Goal: Information Seeking & Learning: Learn about a topic

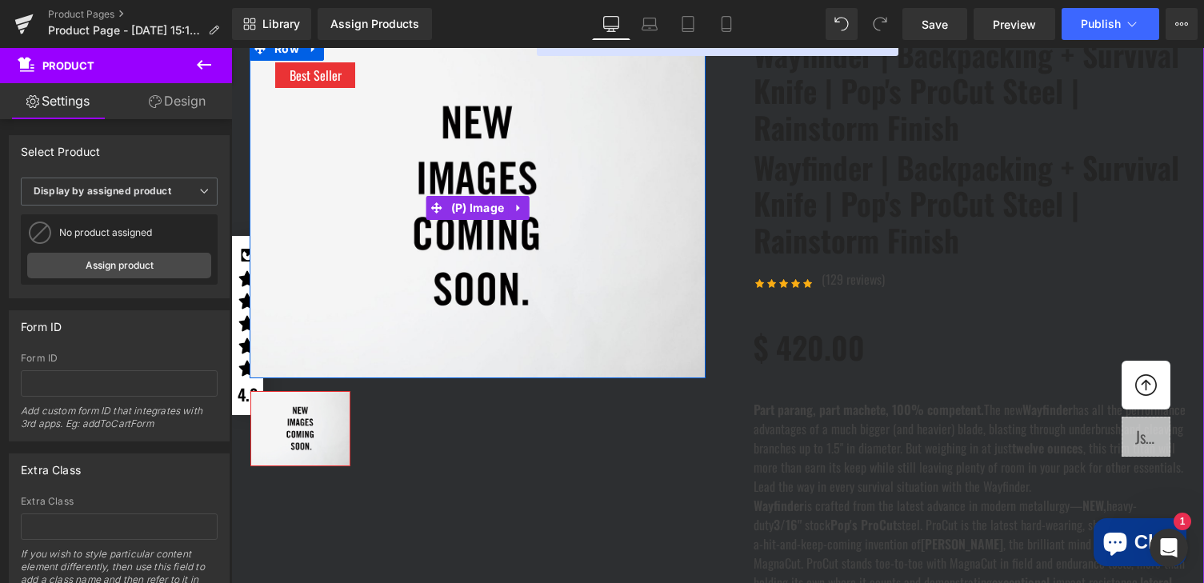
scroll to position [198, 0]
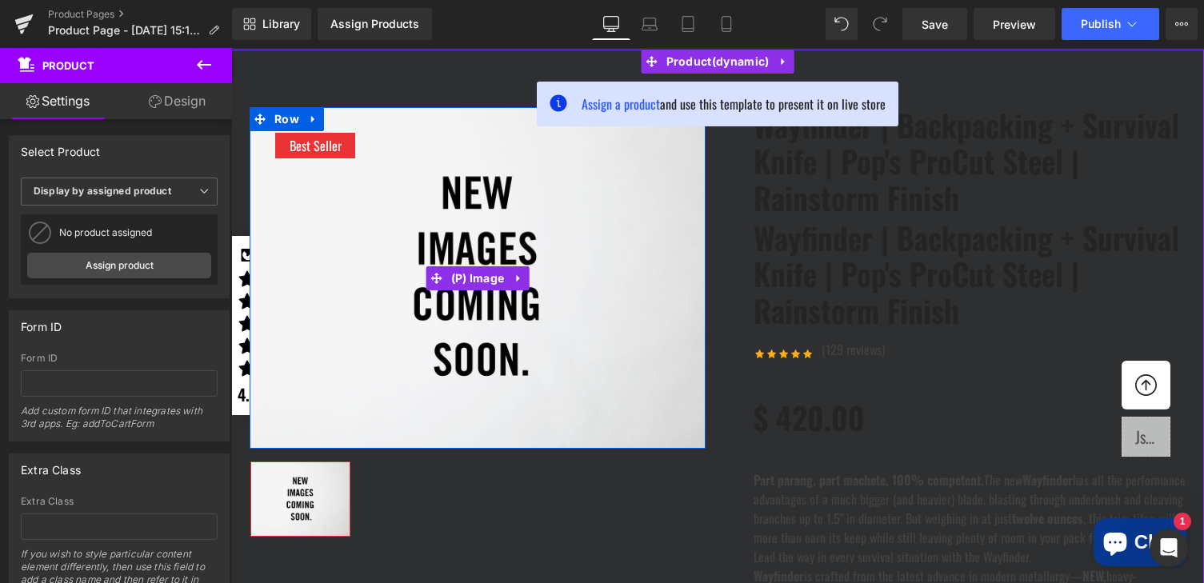
click at [538, 206] on img at bounding box center [478, 278] width 456 height 342
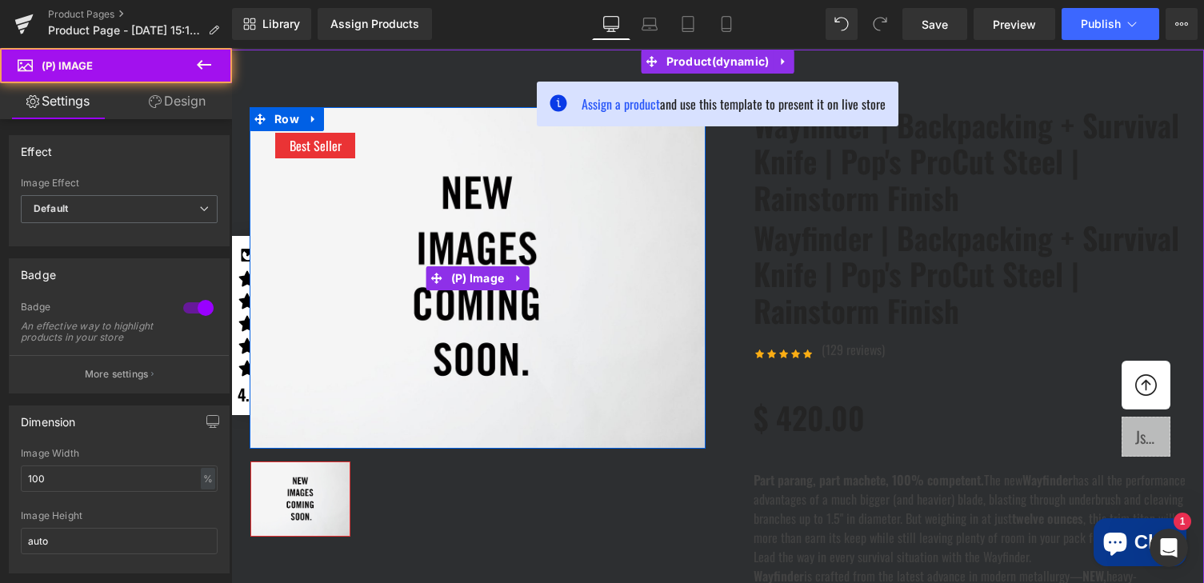
click at [404, 218] on img at bounding box center [478, 278] width 456 height 342
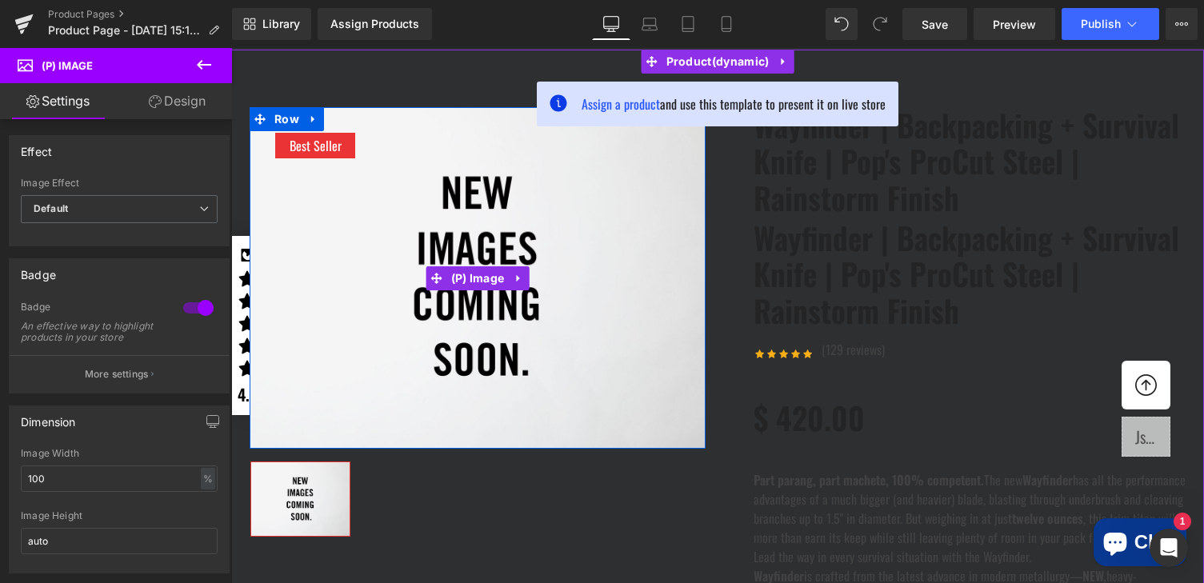
click at [494, 249] on img at bounding box center [478, 278] width 456 height 342
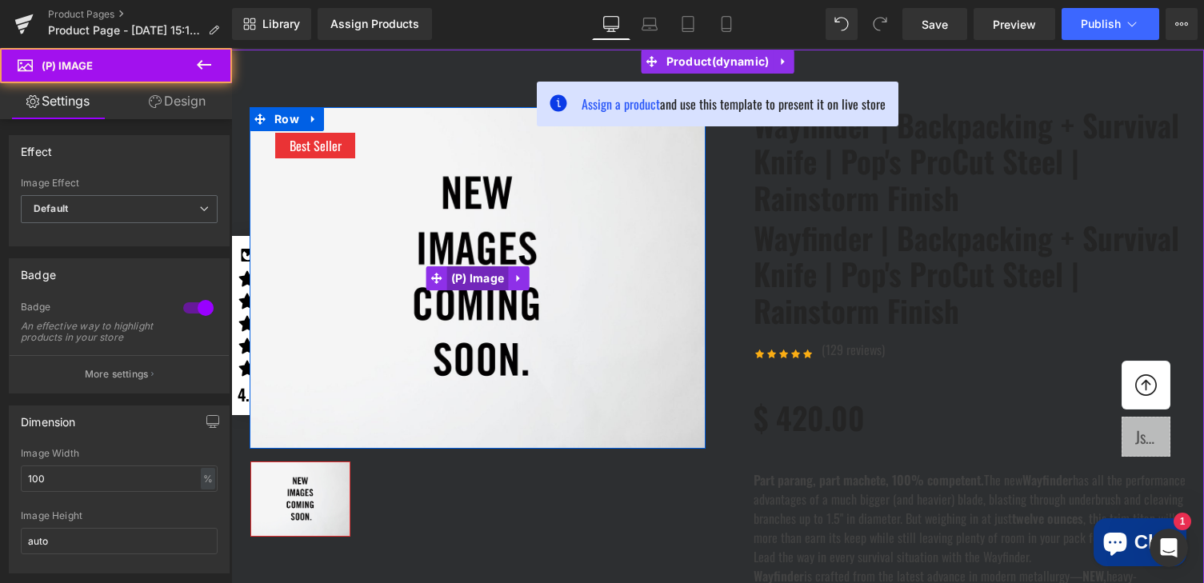
click at [478, 281] on span "(P) Image" at bounding box center [478, 278] width 62 height 24
click at [455, 250] on img at bounding box center [478, 278] width 456 height 342
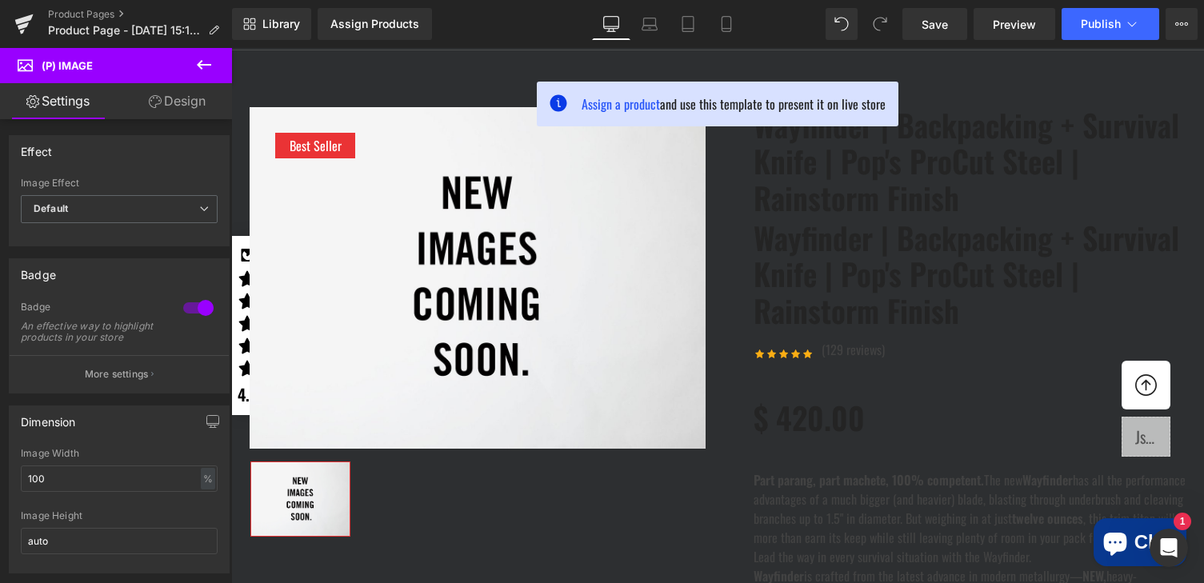
click at [466, 306] on img at bounding box center [478, 278] width 456 height 342
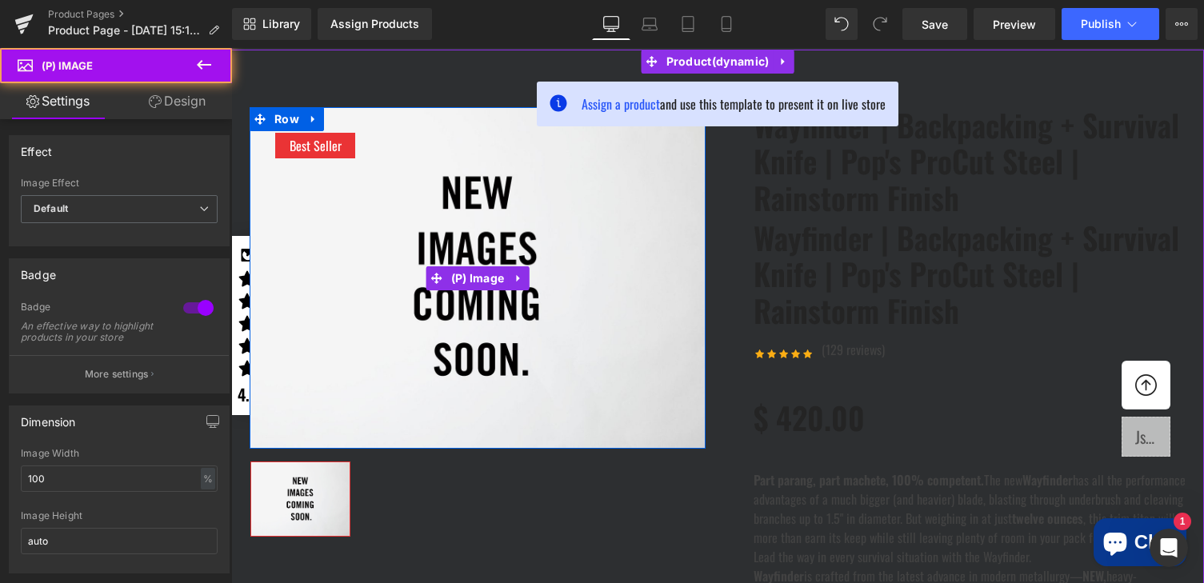
click at [390, 73] on div "42px" at bounding box center [717, 67] width 973 height 34
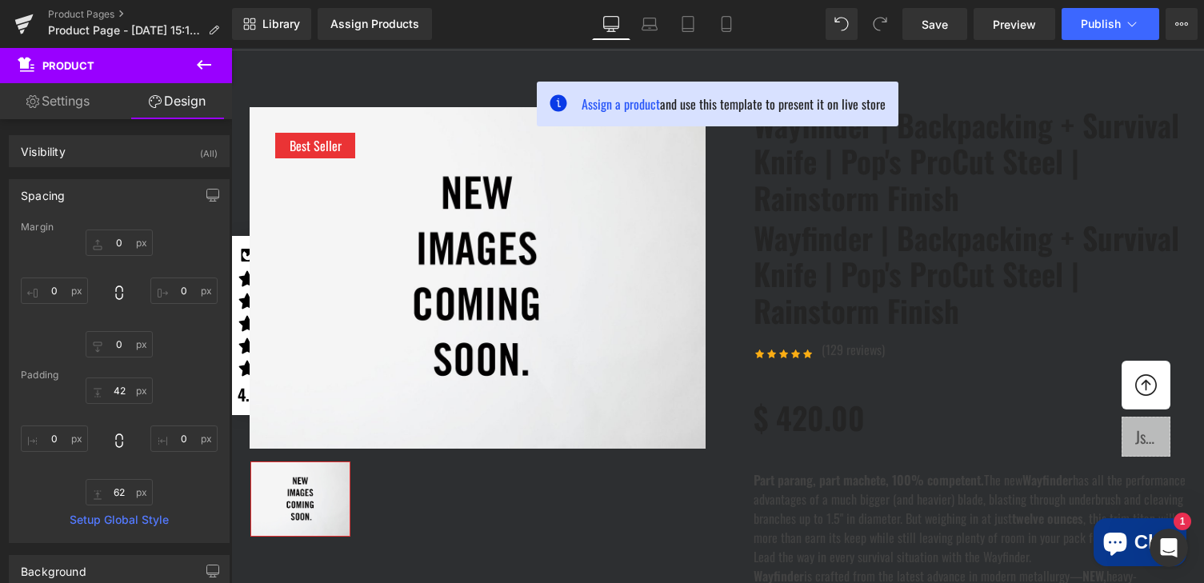
click at [461, 249] on img at bounding box center [478, 278] width 456 height 342
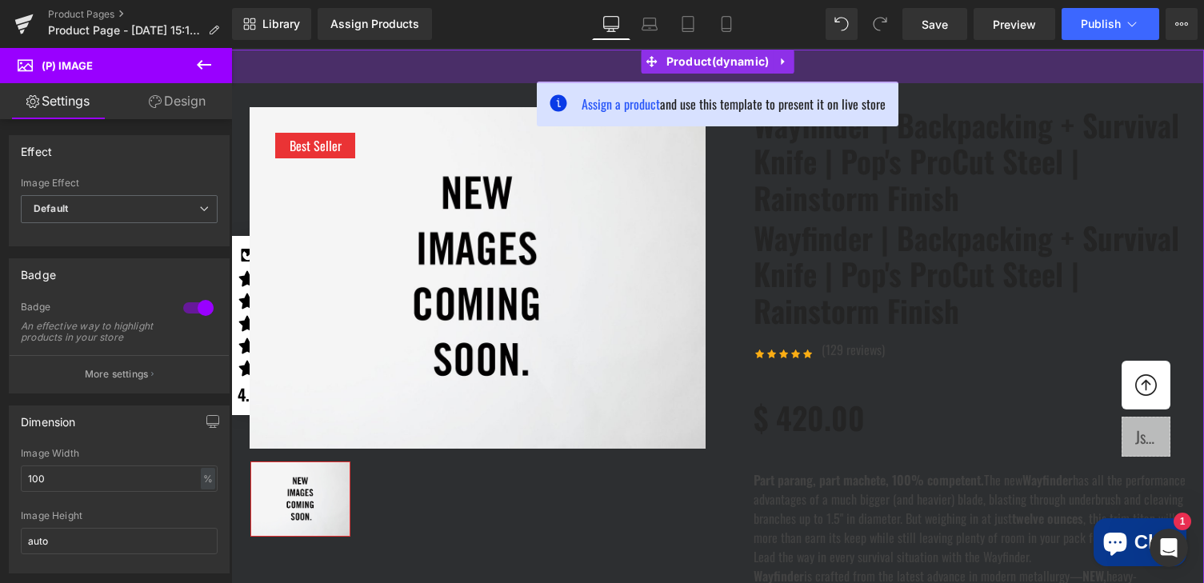
click at [479, 72] on div "42px" at bounding box center [717, 67] width 973 height 34
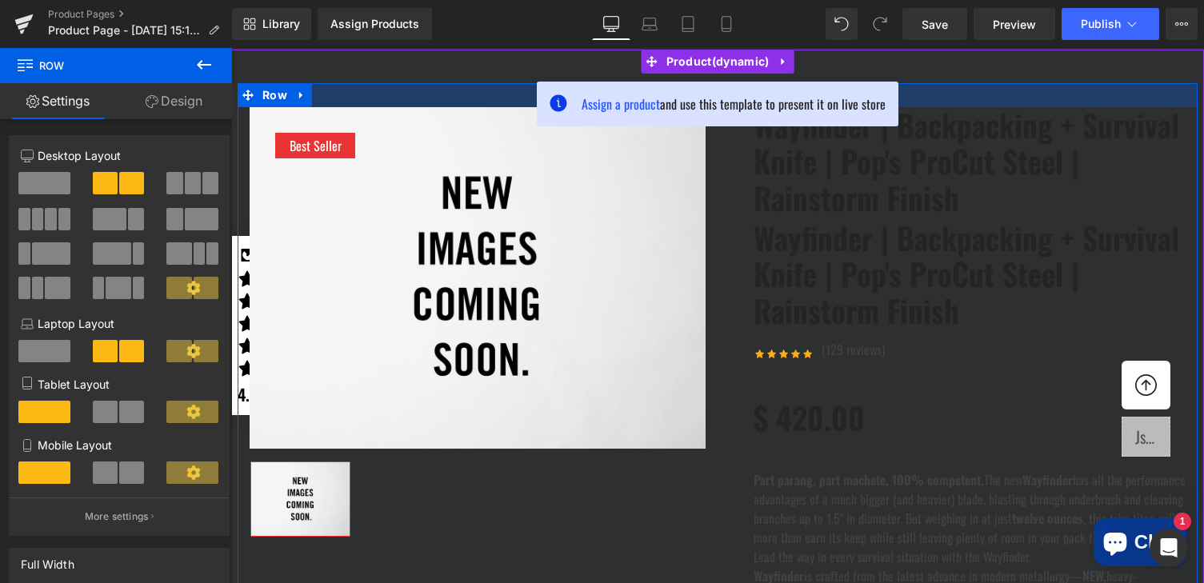
click at [436, 101] on div at bounding box center [718, 95] width 960 height 24
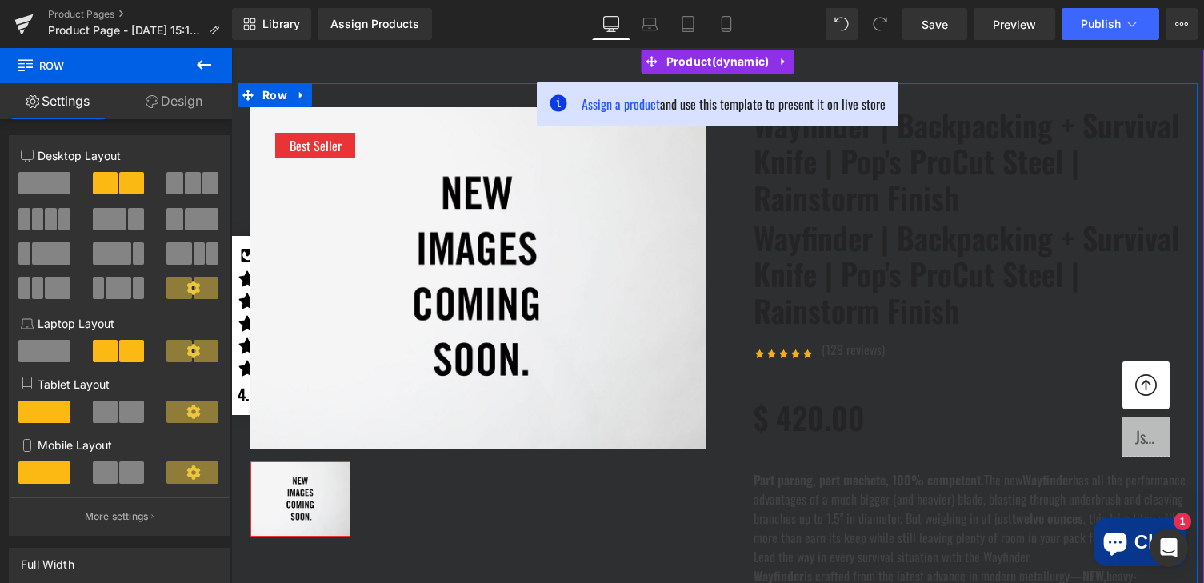
click at [903, 258] on link "Wayfinder | Backpacking + Survival Knife | Pop's ProCut Steel | Rainstorm Finish" at bounding box center [970, 275] width 432 height 110
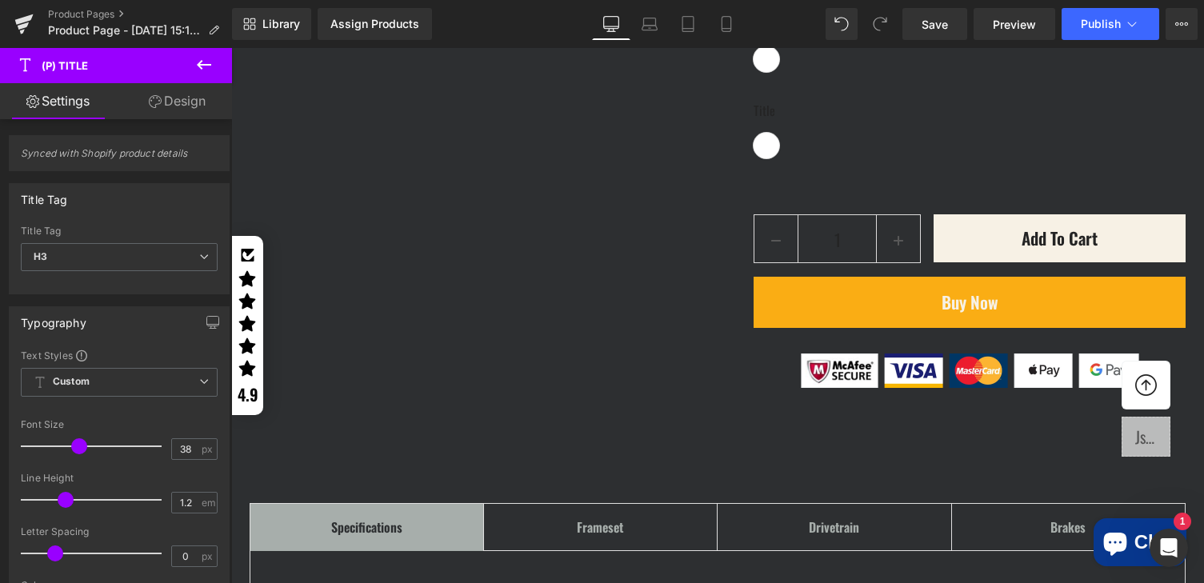
scroll to position [2418, 0]
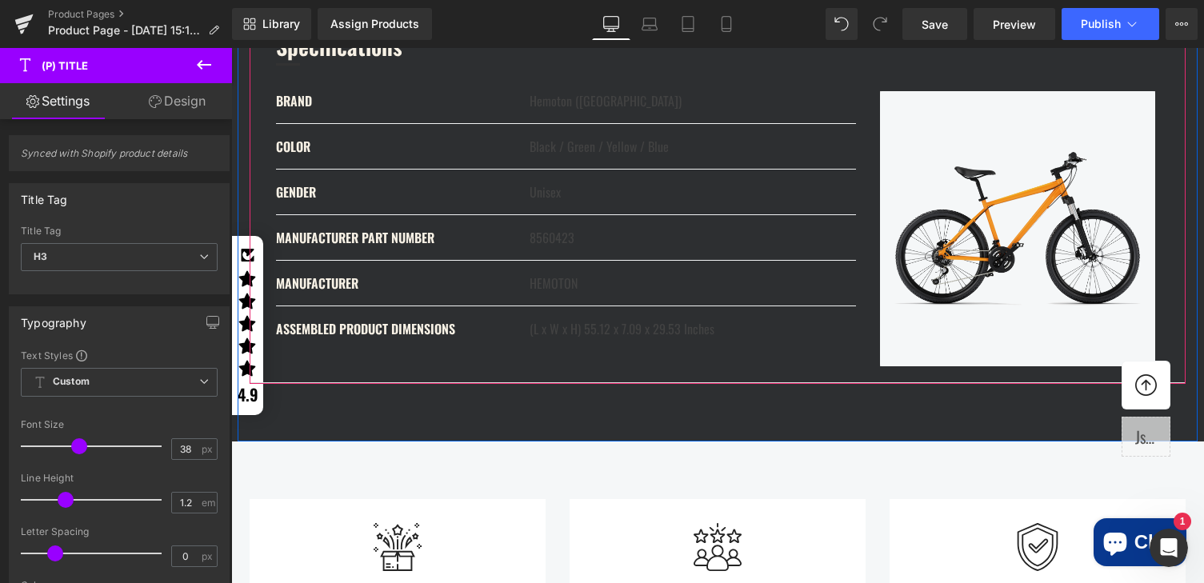
click at [418, 110] on div "BRAND Text Block" at bounding box center [397, 100] width 242 height 19
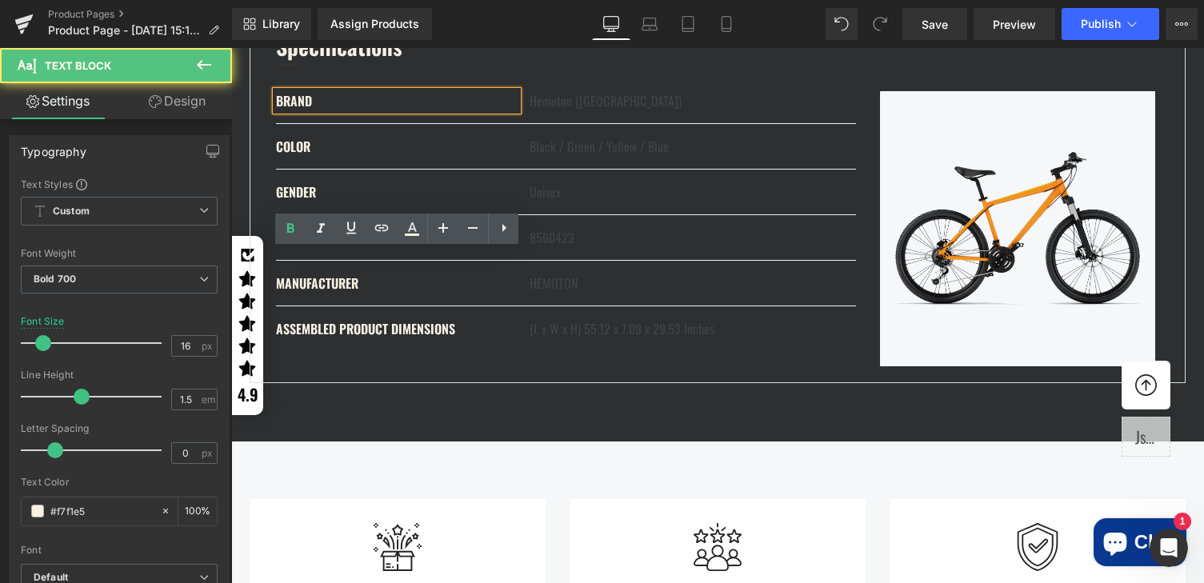
click at [669, 74] on div at bounding box center [722, 64] width 893 height 18
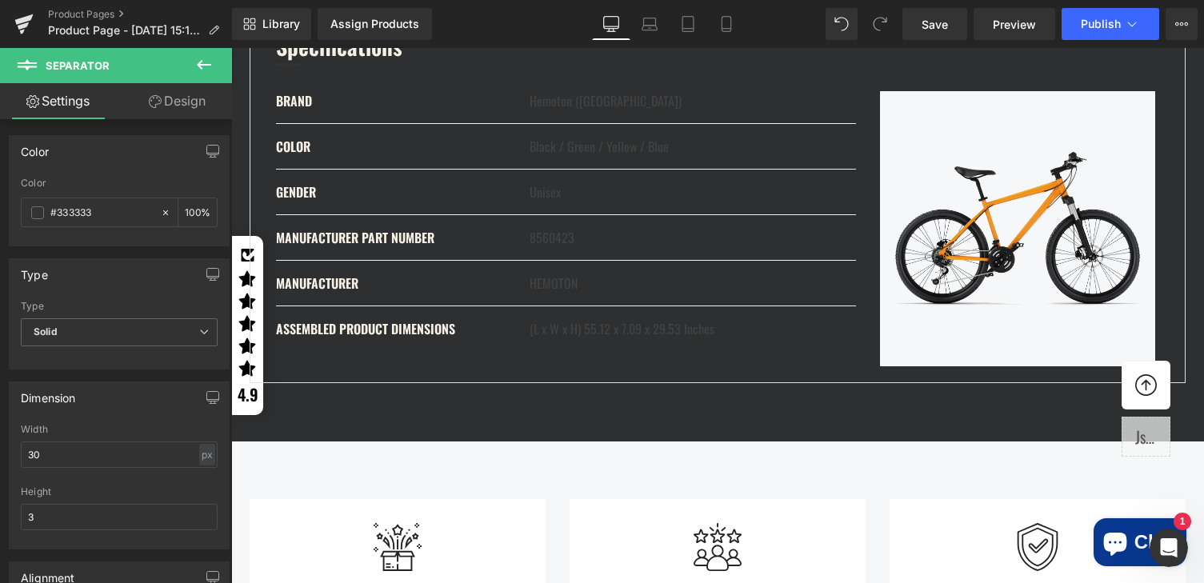
click at [407, 76] on div "Specifications Text Block Frameset Text Block Drivetrain Text Block Brakes Text…" at bounding box center [718, 169] width 960 height 543
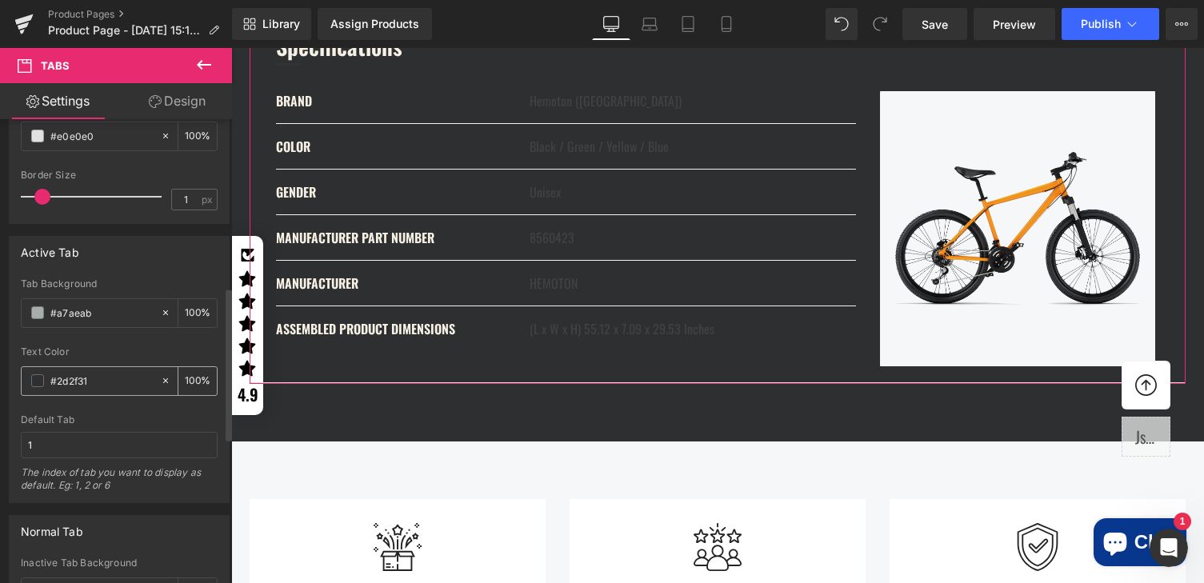
click at [79, 382] on input "#2d2f31" at bounding box center [101, 381] width 102 height 18
click at [84, 308] on input "#a7aeab" at bounding box center [101, 313] width 102 height 18
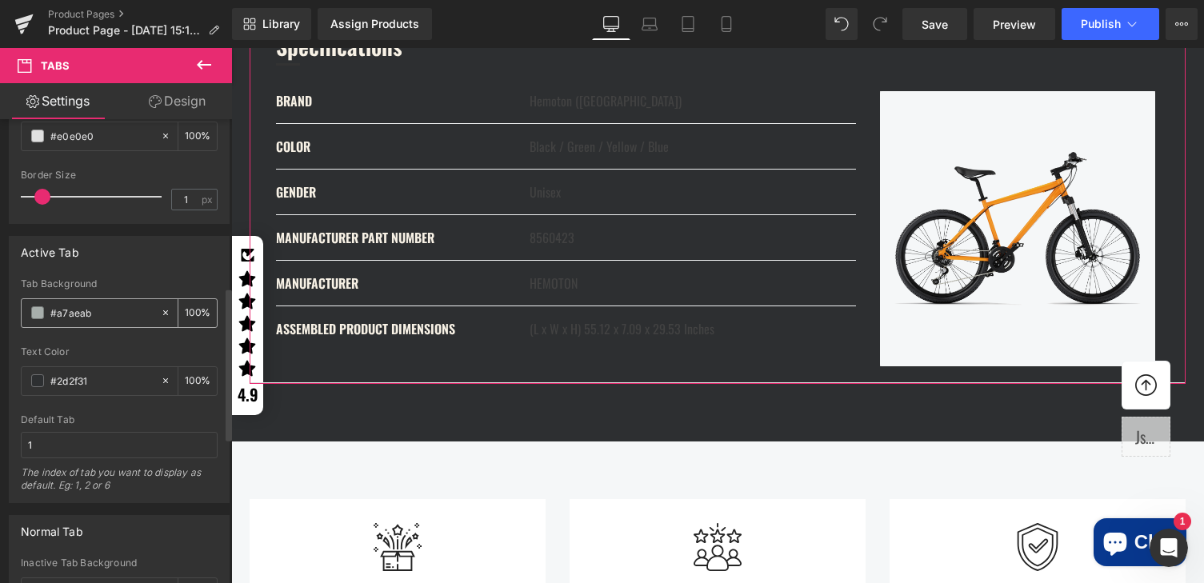
click at [84, 308] on input "#a7aeab" at bounding box center [101, 313] width 102 height 18
paste input "2d2f31"
type input "#2d2f31"
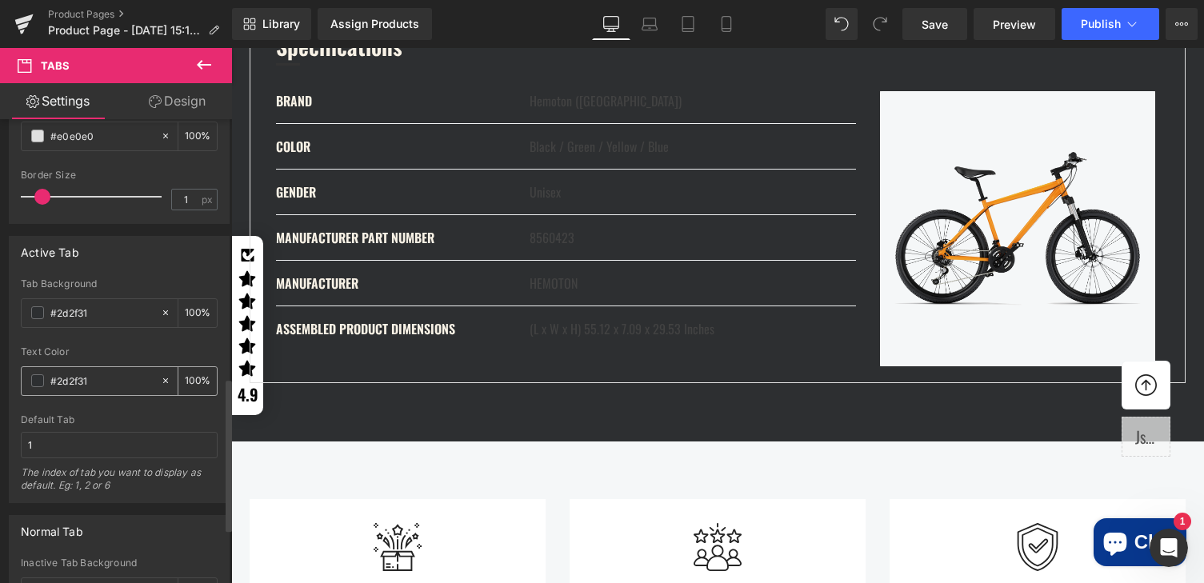
click at [96, 372] on input "#2d2f31" at bounding box center [101, 381] width 102 height 18
click at [466, 63] on h3 "Specifications" at bounding box center [722, 47] width 893 height 34
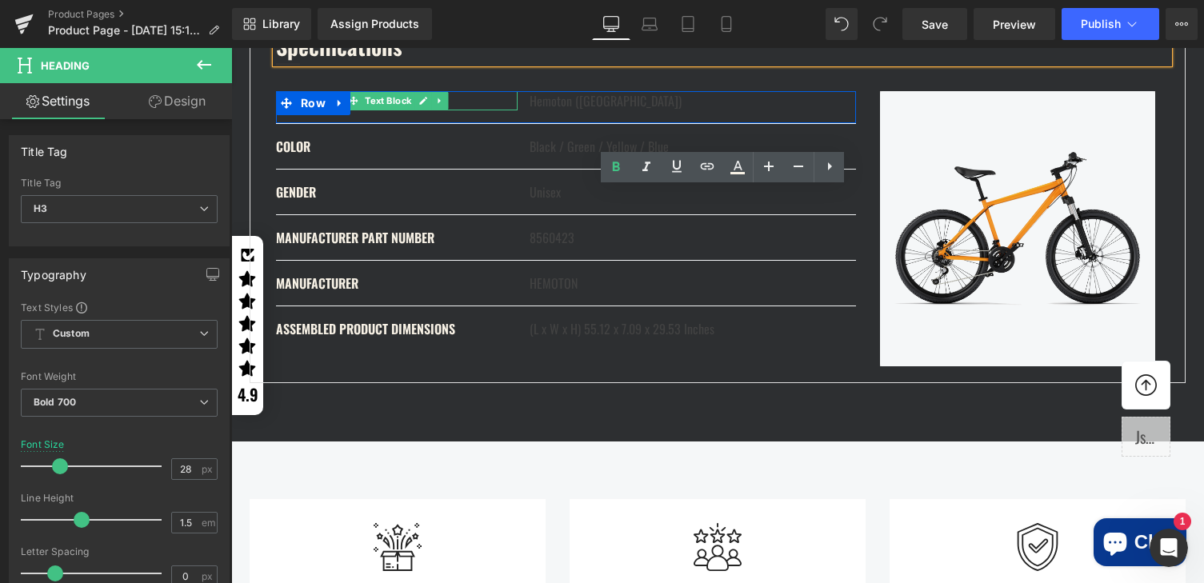
click at [404, 110] on div "BRAND Text Block" at bounding box center [397, 100] width 242 height 19
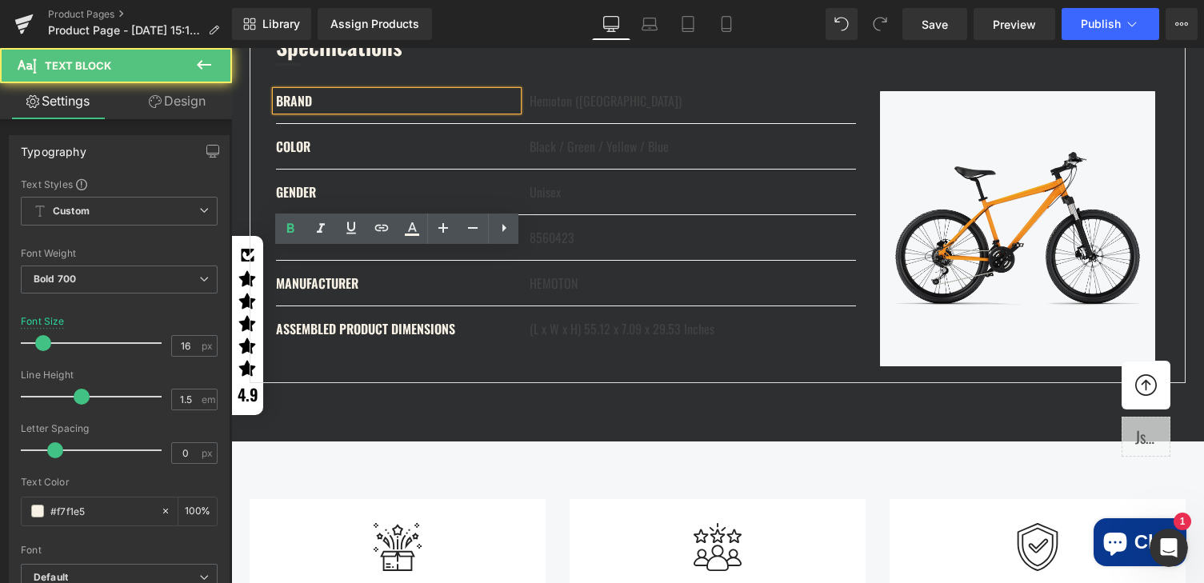
drag, startPoint x: 658, startPoint y: 522, endPoint x: 365, endPoint y: 262, distance: 391.0
click at [365, 262] on div "BRAND Text Block Hemoton ([GEOGRAPHIC_DATA]) Text Block Row COLOR Text Block Bl…" at bounding box center [717, 220] width 902 height 293
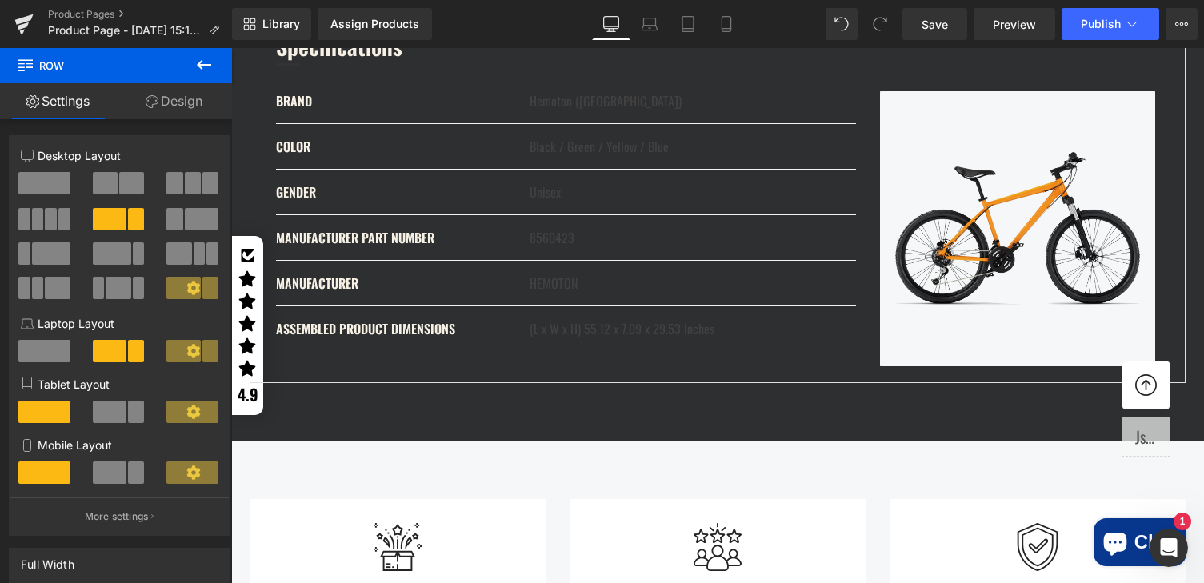
click at [770, 239] on div "BRAND Text Block Hemoton ([GEOGRAPHIC_DATA]) Text Block Row COLOR Text Block Bl…" at bounding box center [717, 220] width 902 height 293
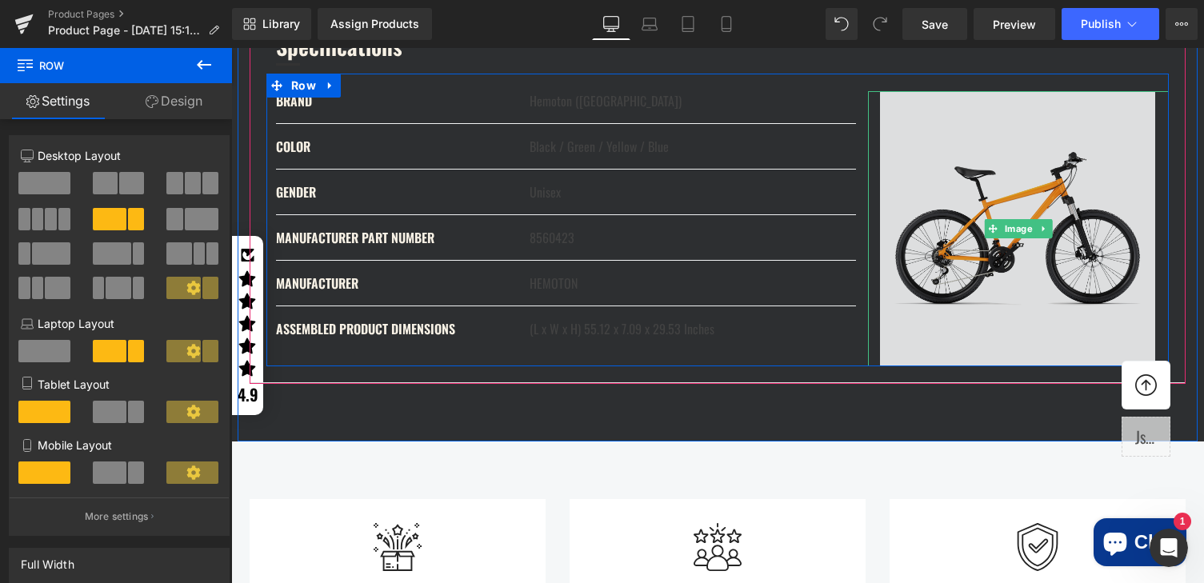
click at [952, 275] on img at bounding box center [1018, 228] width 301 height 275
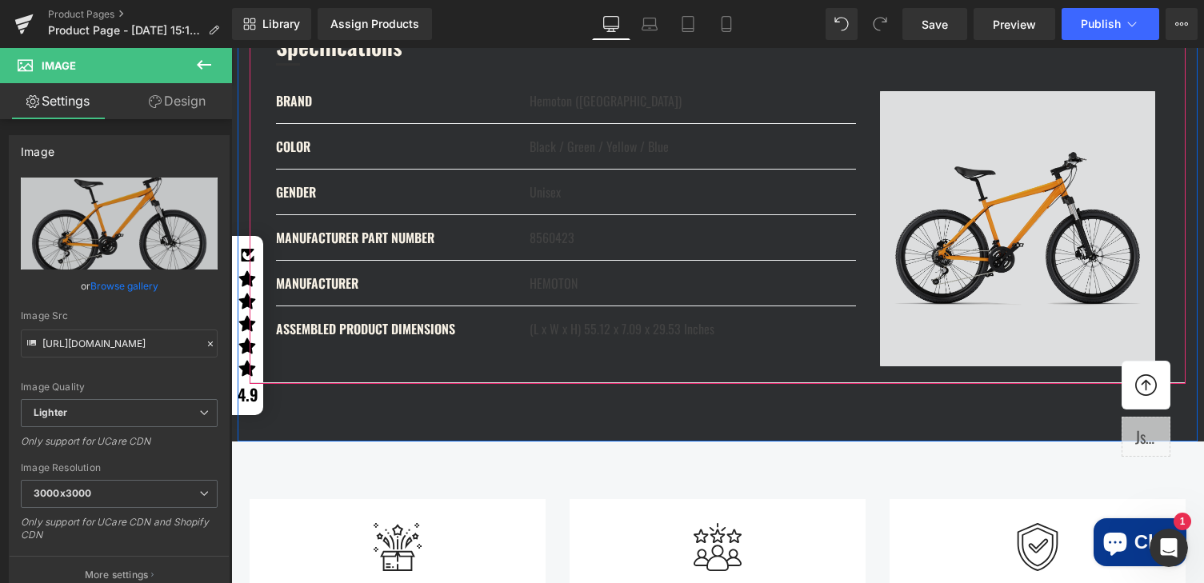
scroll to position [2441, 0]
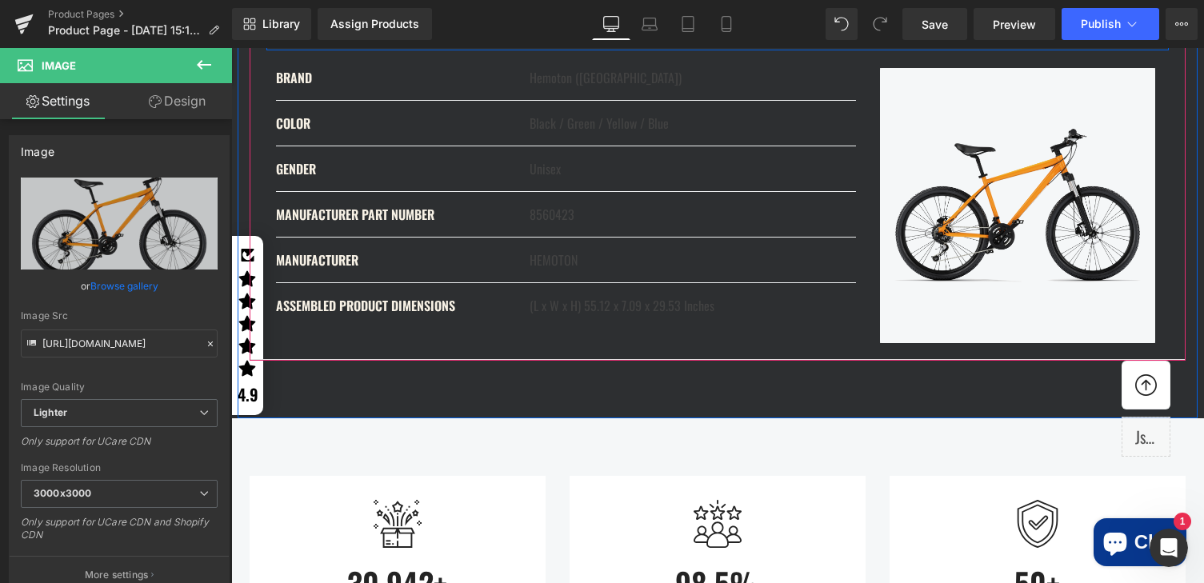
click at [390, 39] on span "Specifications" at bounding box center [339, 22] width 126 height 33
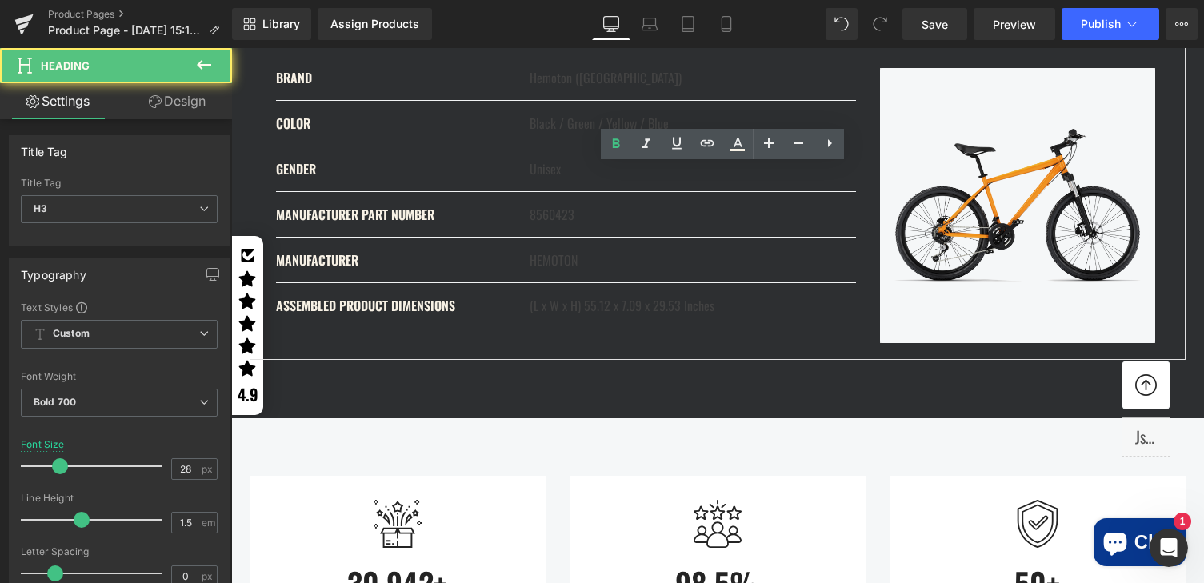
drag, startPoint x: 461, startPoint y: 220, endPoint x: 456, endPoint y: 234, distance: 14.4
click at [461, 220] on div "BRAND Text Block Hemoton ([GEOGRAPHIC_DATA]) Text Block Row COLOR Text Block Bl…" at bounding box center [717, 196] width 902 height 293
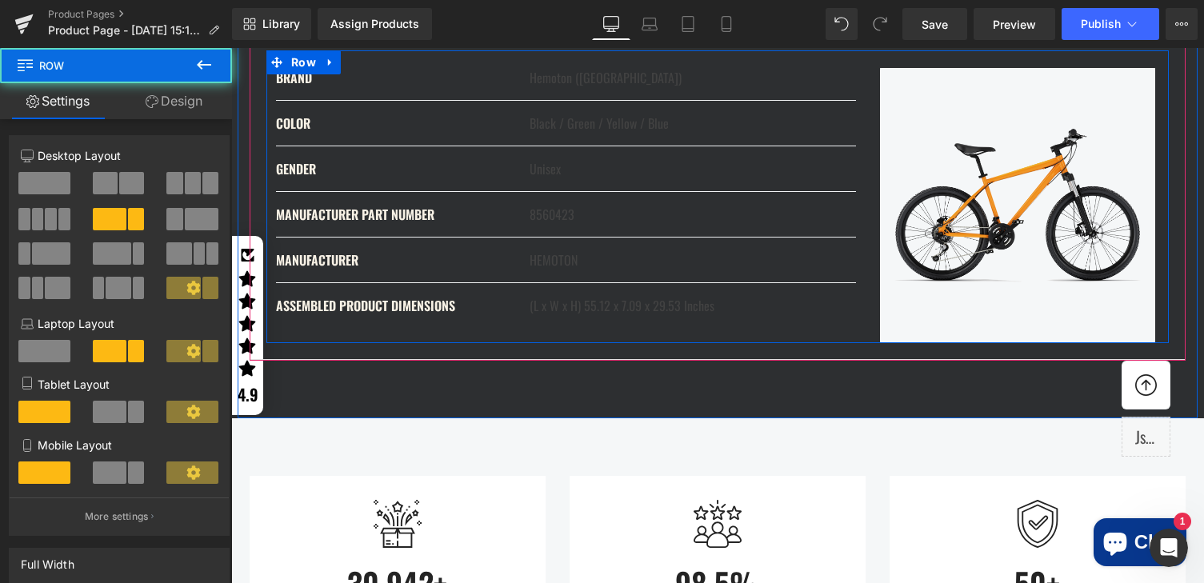
click at [435, 218] on div "BRAND Text Block Hemoton ([GEOGRAPHIC_DATA]) Text Block Row COLOR Text Block Bl…" at bounding box center [717, 196] width 902 height 293
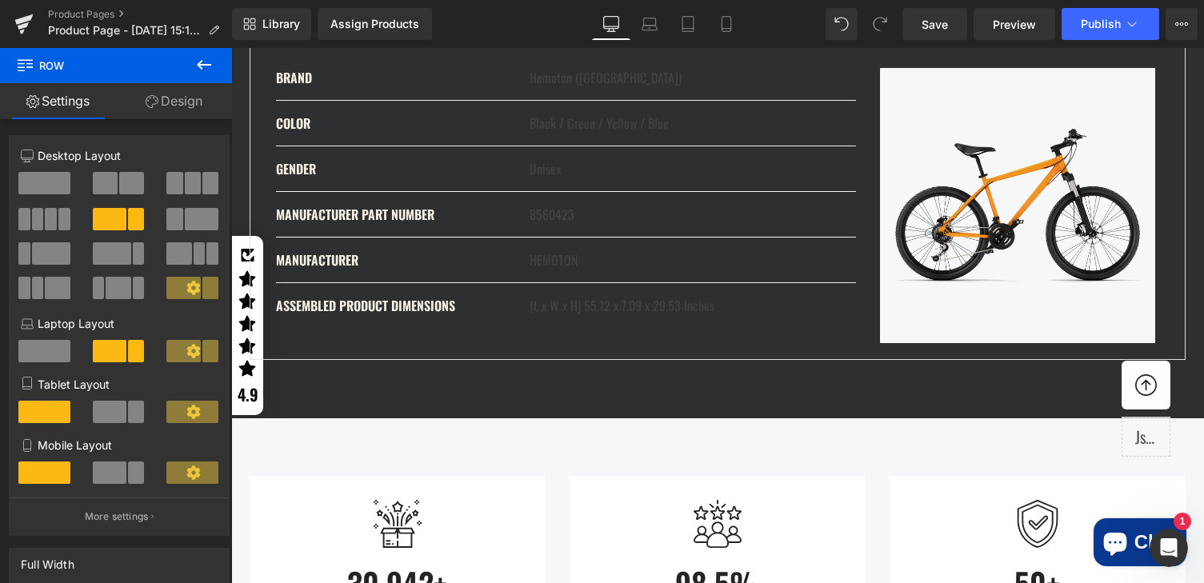
click at [201, 62] on icon at bounding box center [203, 64] width 19 height 19
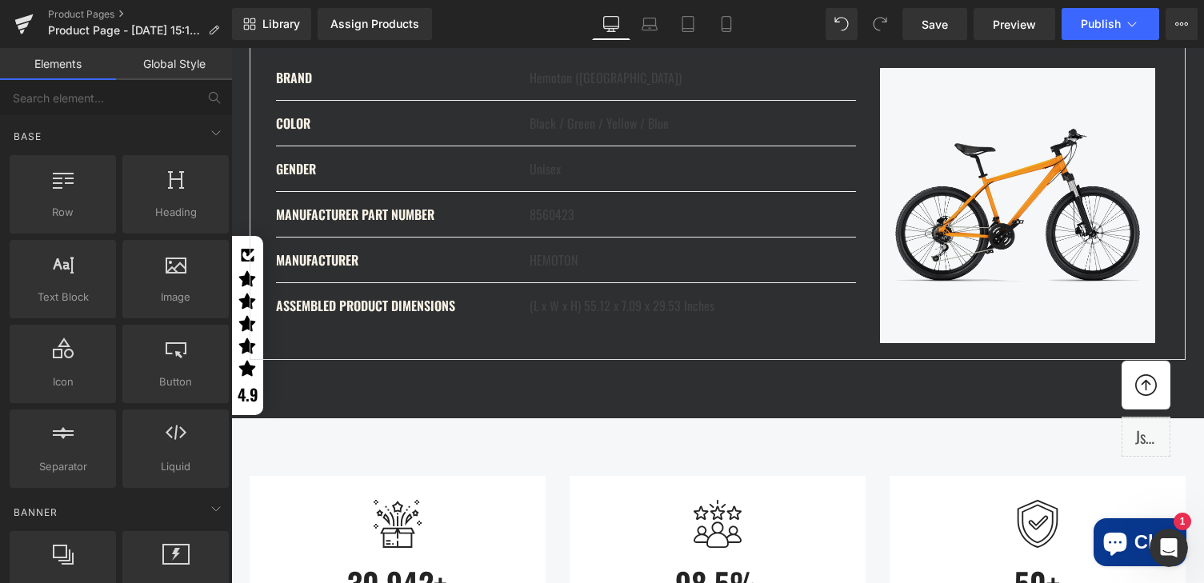
scroll to position [0, 0]
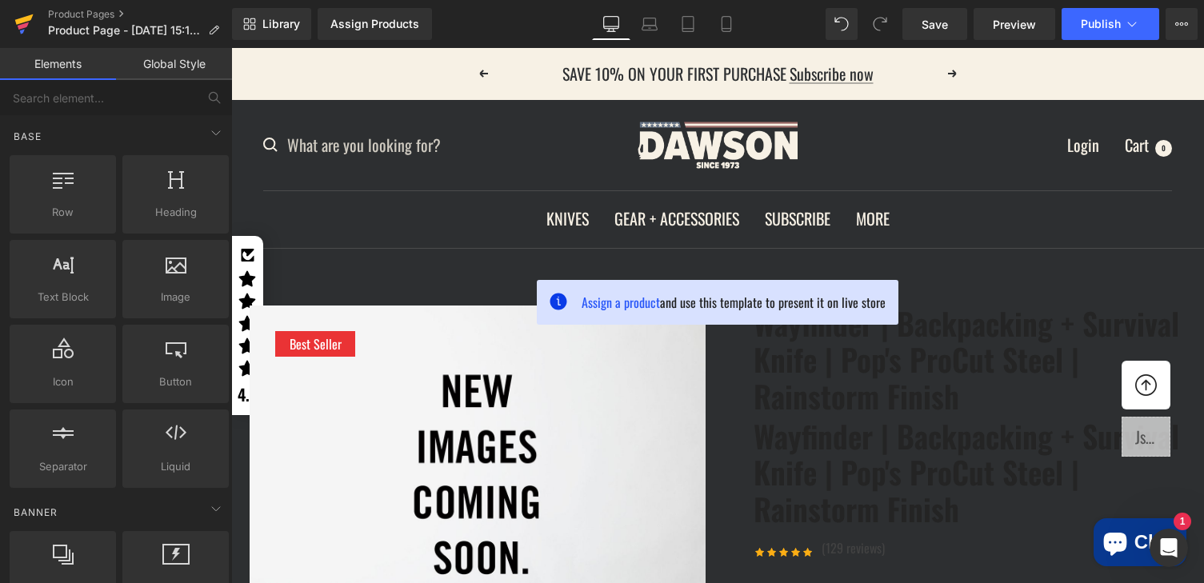
drag, startPoint x: 24, startPoint y: 21, endPoint x: 324, endPoint y: 126, distance: 318.0
click at [24, 21] on icon at bounding box center [24, 19] width 18 height 10
